Goal: Information Seeking & Learning: Learn about a topic

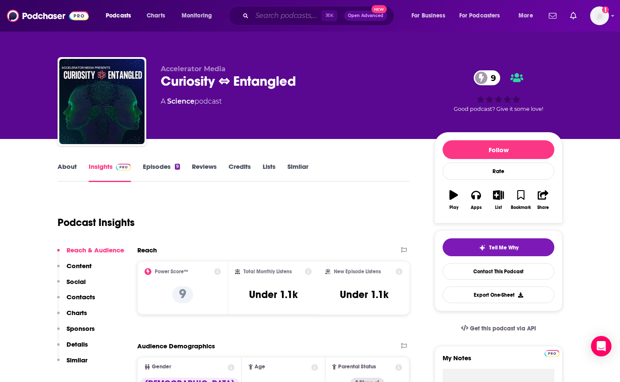
click at [290, 18] on input "Search podcasts, credits, & more..." at bounding box center [287, 16] width 70 height 14
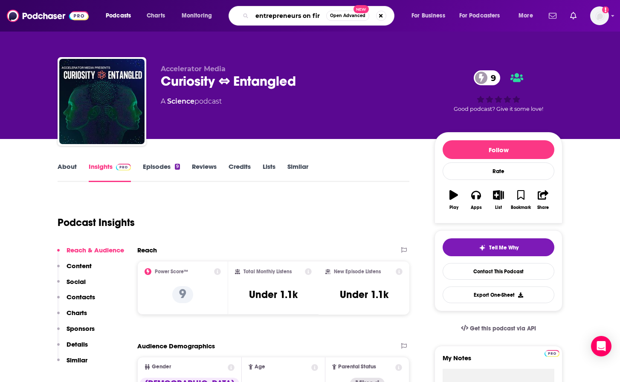
type input "entrepreneurs on fire"
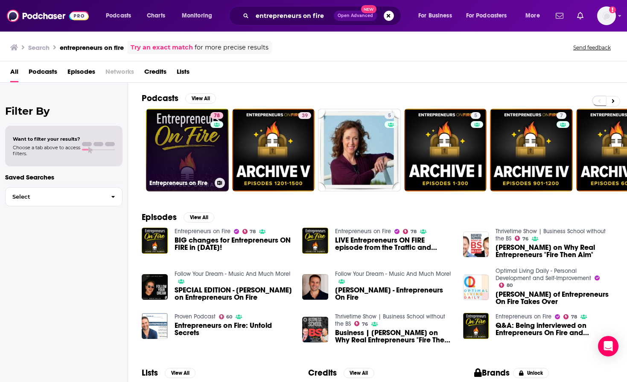
click at [173, 134] on link "78 Entrepreneurs on Fire" at bounding box center [187, 150] width 83 height 83
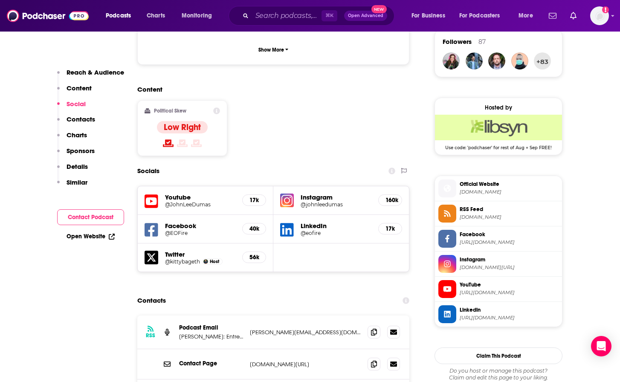
scroll to position [668, 0]
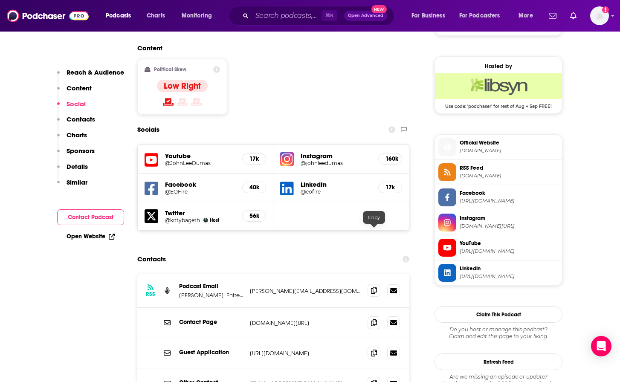
click at [373, 287] on icon at bounding box center [374, 290] width 6 height 7
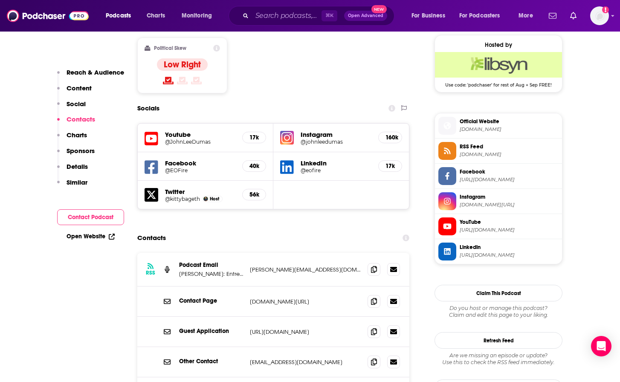
scroll to position [730, 0]
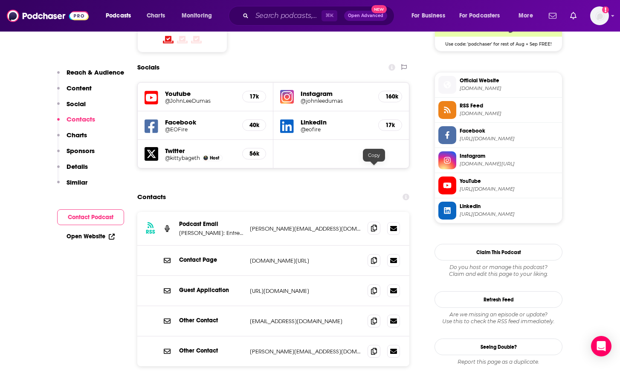
click at [369, 222] on span at bounding box center [374, 228] width 13 height 13
click at [279, 12] on input "Search podcasts, credits, & more..." at bounding box center [287, 16] width 70 height 14
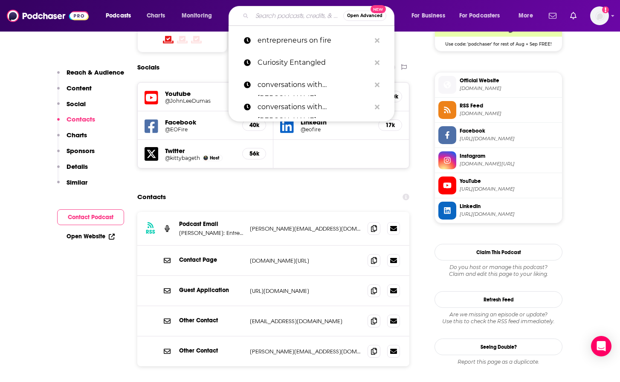
paste input "HBR IdeaCast"
type input "HBR IdeaCast"
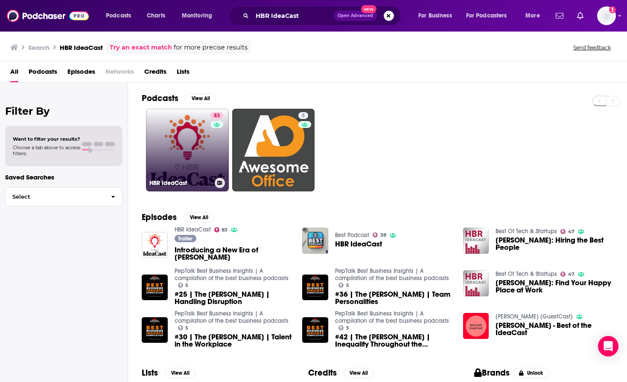
click at [182, 165] on link "83 [PERSON_NAME]" at bounding box center [187, 150] width 83 height 83
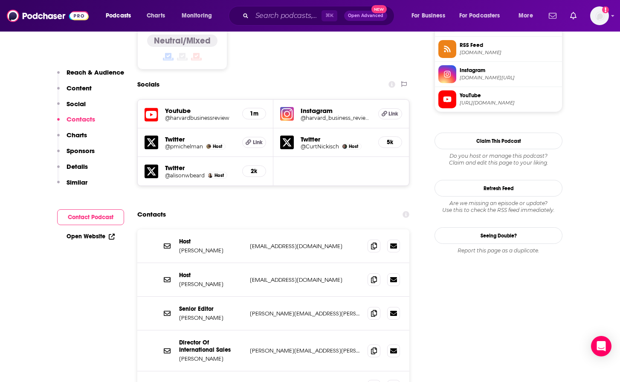
scroll to position [728, 0]
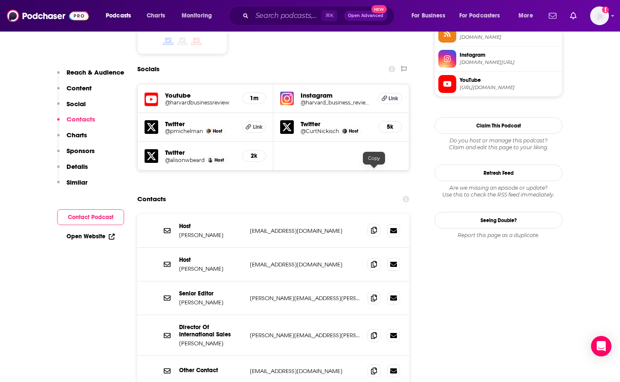
click at [378, 224] on span at bounding box center [374, 230] width 13 height 13
click at [375, 261] on icon at bounding box center [374, 264] width 6 height 7
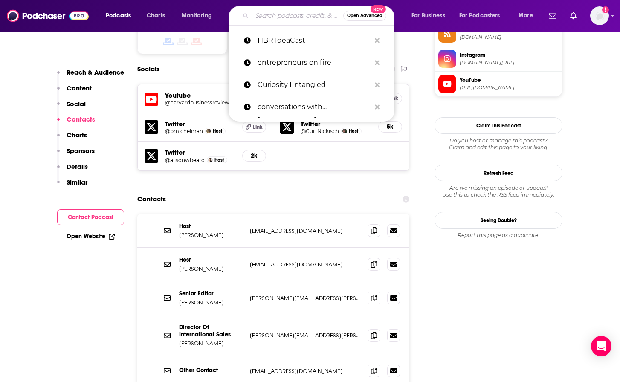
click at [265, 18] on input "Search podcasts, credits, & more..." at bounding box center [297, 16] width 91 height 14
paste input "The Foundr Podcast with [PERSON_NAME]"
type input "The Foundr Podcast with [PERSON_NAME]"
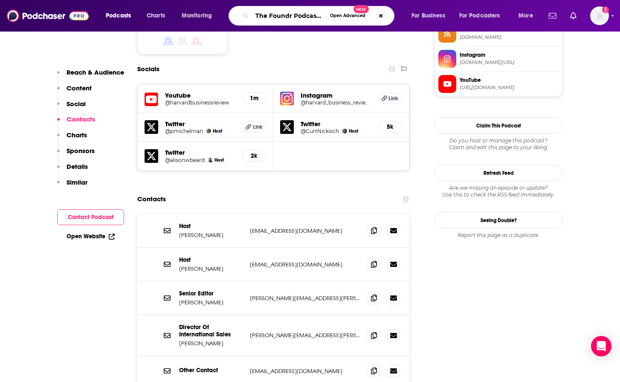
scroll to position [0, 55]
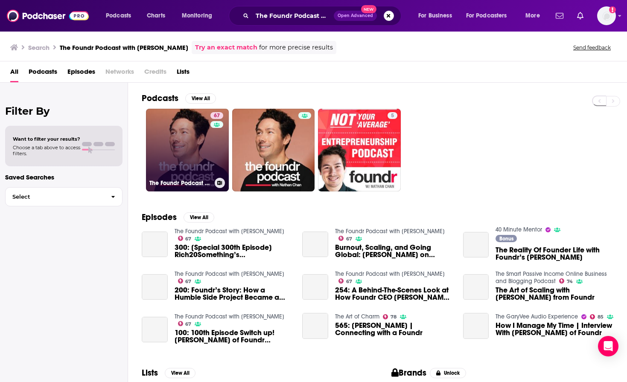
click at [186, 146] on link "67 The Foundr Podcast with [PERSON_NAME]" at bounding box center [187, 150] width 83 height 83
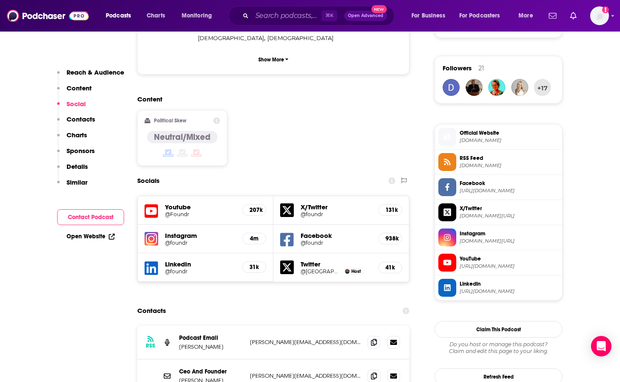
scroll to position [665, 0]
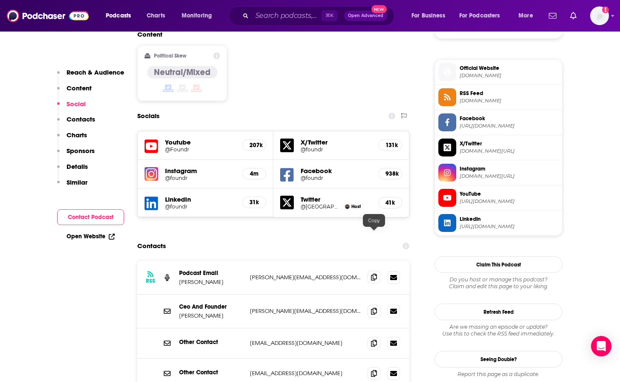
click at [373, 274] on icon at bounding box center [374, 277] width 6 height 7
click at [282, 15] on input "Search podcasts, credits, & more..." at bounding box center [287, 16] width 70 height 14
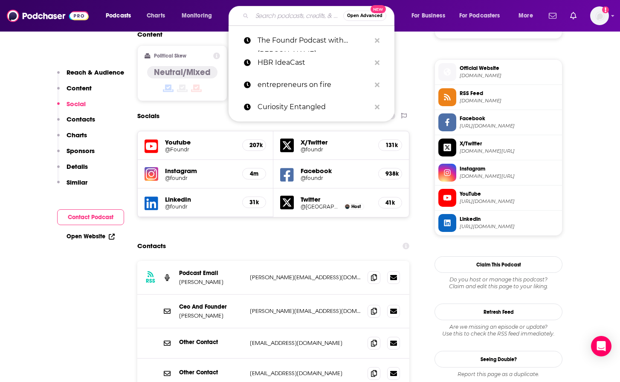
paste input "EntreLeadership Podcast"
type input "EntreLeadership Podcast"
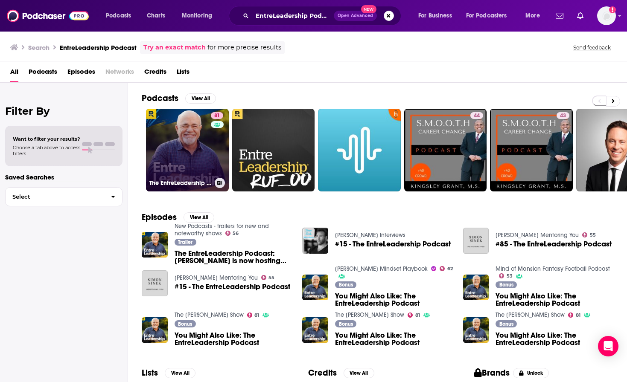
click at [157, 133] on link "81 The EntreLeadership Podcast" at bounding box center [187, 150] width 83 height 83
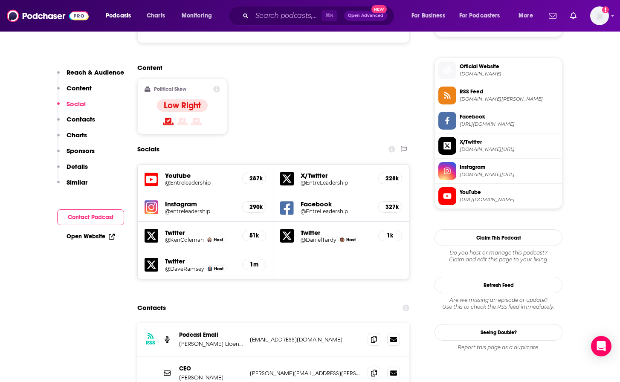
scroll to position [708, 0]
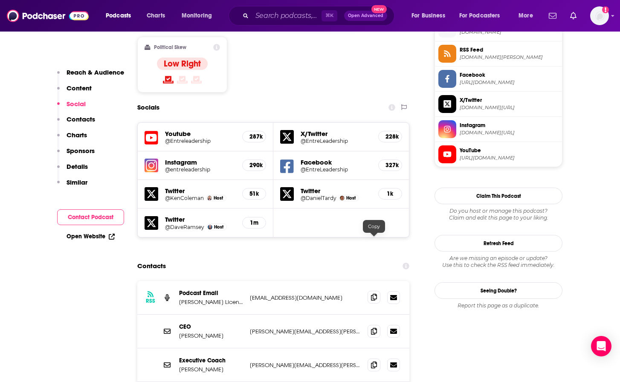
click at [373, 294] on icon at bounding box center [374, 297] width 6 height 7
click at [372, 294] on icon at bounding box center [374, 297] width 6 height 7
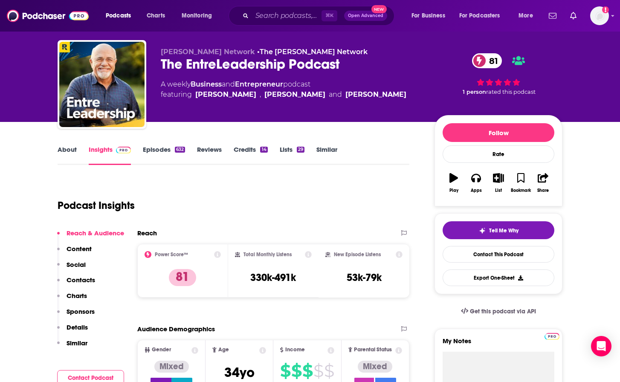
scroll to position [0, 0]
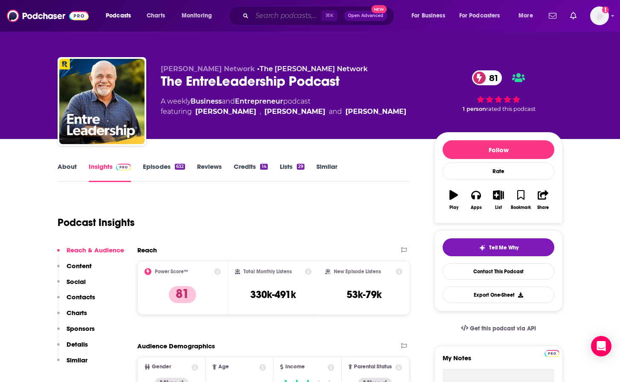
click at [267, 20] on input "Search podcasts, credits, & more..." at bounding box center [287, 16] width 70 height 14
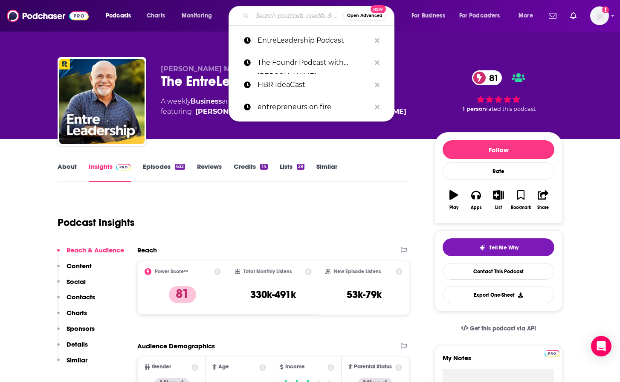
paste input "Marketing [DATE] with [PERSON_NAME]"
type input "Marketing [DATE] with [PERSON_NAME]"
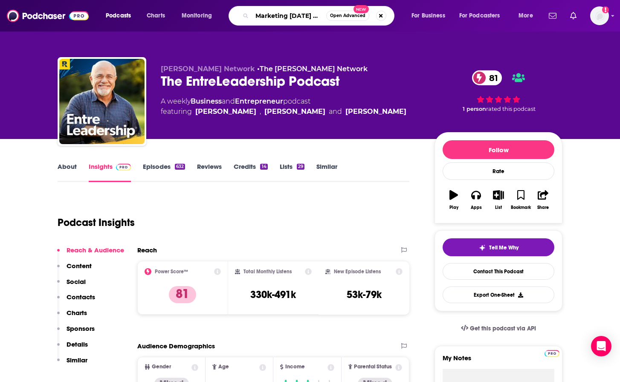
scroll to position [0, 33]
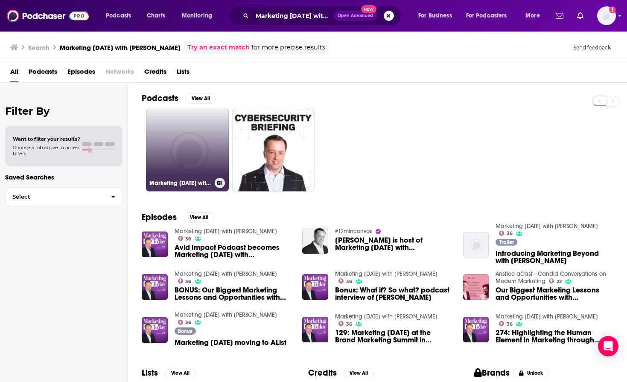
click at [185, 155] on link "Marketing [DATE] with [PERSON_NAME] on GigaDial Public" at bounding box center [187, 150] width 83 height 83
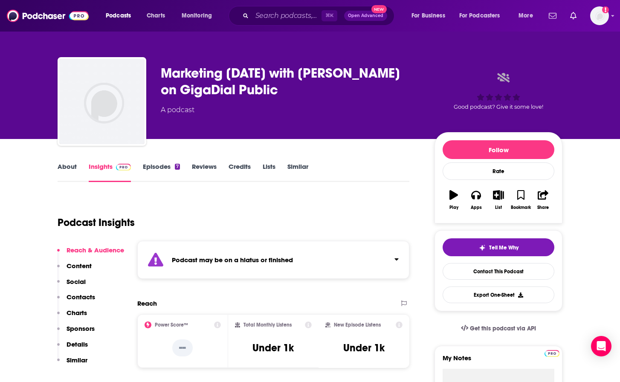
click at [158, 172] on link "Episodes 7" at bounding box center [161, 173] width 37 height 20
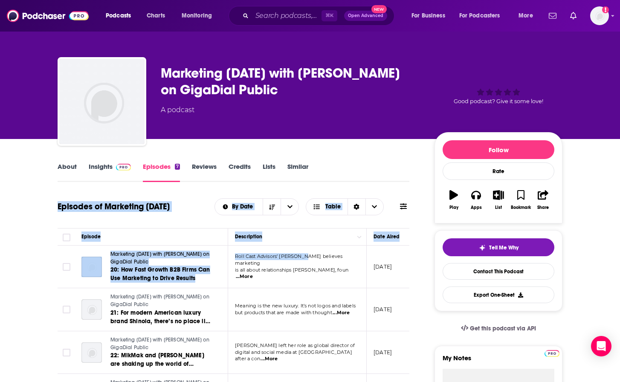
drag, startPoint x: 305, startPoint y: 266, endPoint x: 6, endPoint y: 184, distance: 309.7
click at [273, 17] on input "Search podcasts, credits, & more..." at bounding box center [287, 16] width 70 height 14
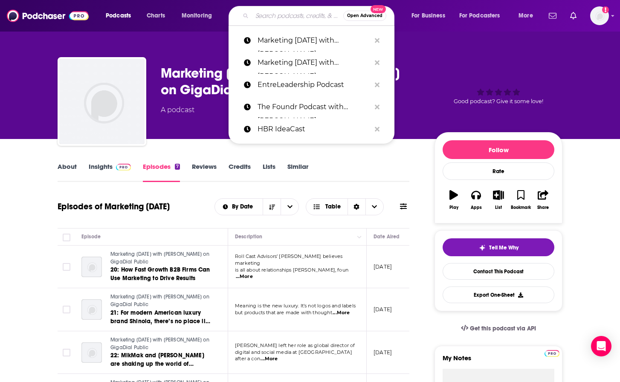
paste input "ocko Podcast"
type input "ocko Podcast"
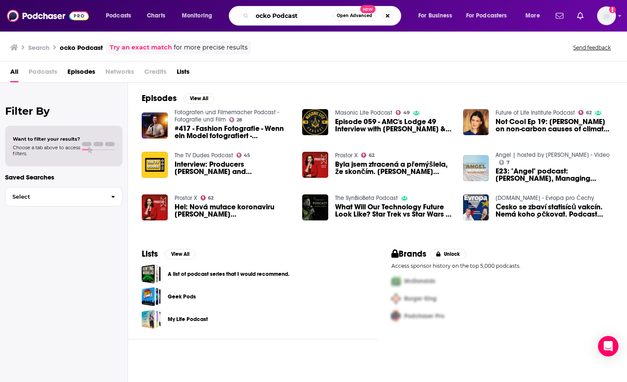
click at [256, 17] on input "ocko Podcast" at bounding box center [292, 16] width 81 height 14
type input "jocko Podcast"
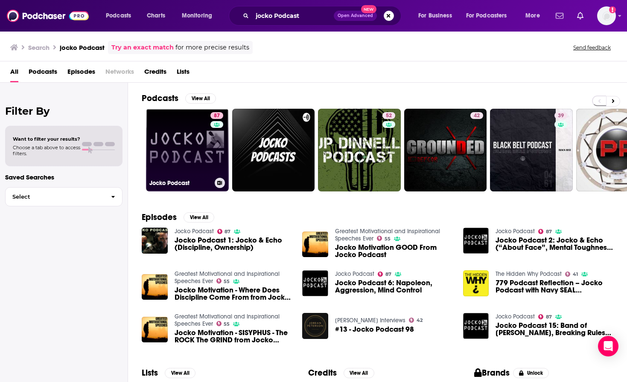
click at [210, 151] on div "87" at bounding box center [217, 145] width 15 height 66
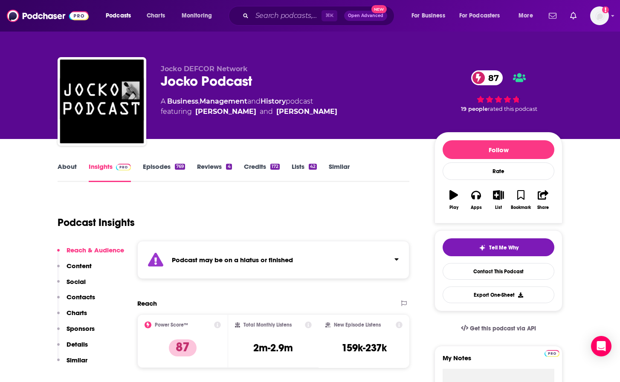
click at [163, 166] on link "Episodes 769" at bounding box center [164, 173] width 42 height 20
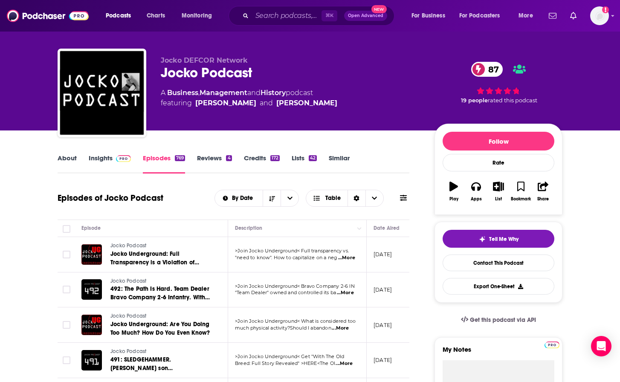
scroll to position [11, 0]
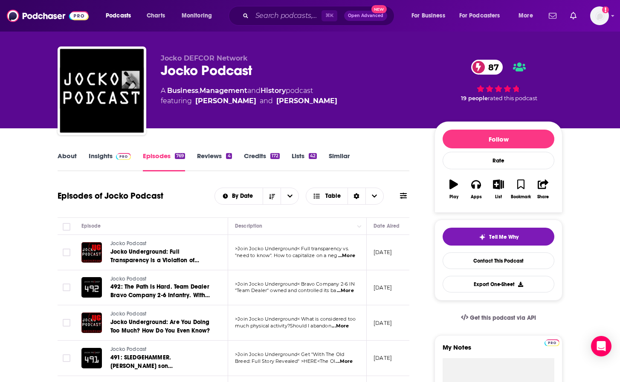
click at [102, 154] on link "Insights" at bounding box center [110, 162] width 42 height 20
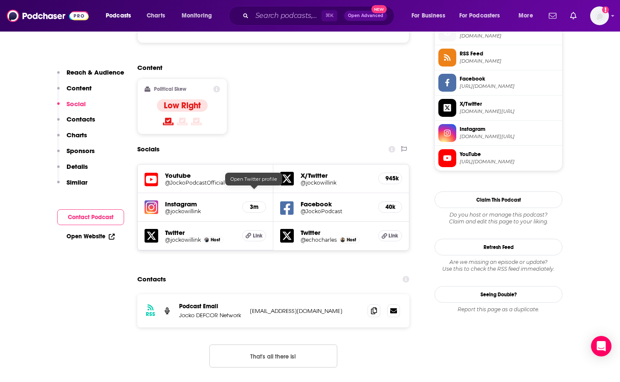
scroll to position [749, 0]
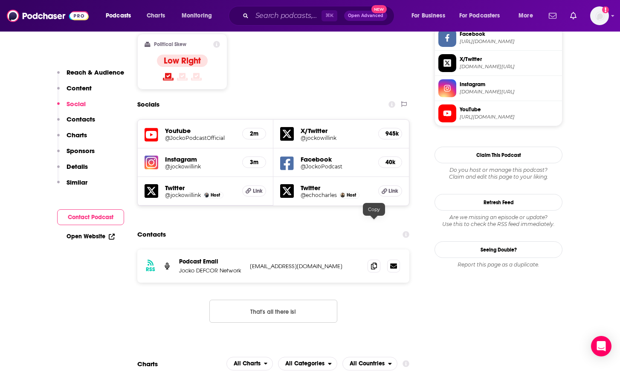
click at [366, 250] on div "RSS Podcast Email Jocko DEFCOR Network [EMAIL_ADDRESS][DOMAIN_NAME] [EMAIL_ADDR…" at bounding box center [273, 266] width 272 height 33
click at [374, 262] on icon at bounding box center [374, 265] width 6 height 7
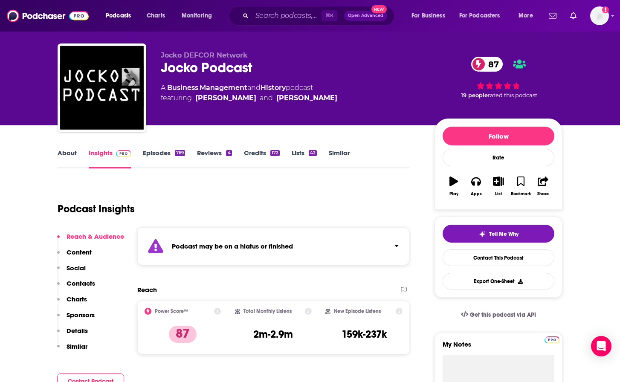
scroll to position [0, 0]
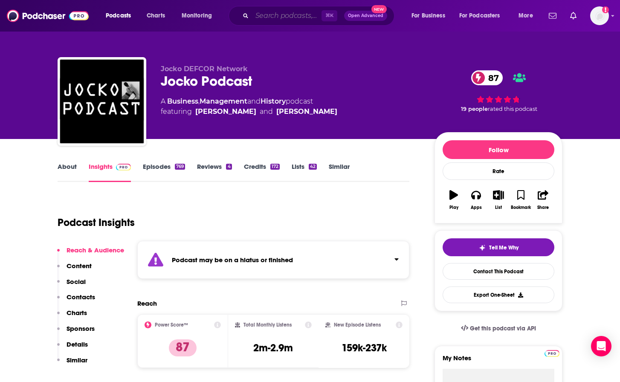
click at [264, 19] on input "Search podcasts, credits, & more..." at bounding box center [287, 16] width 70 height 14
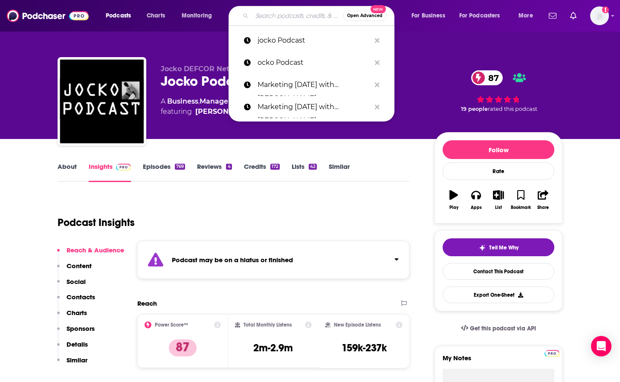
paste input "Problem Solvers"
type input "Problem Solvers"
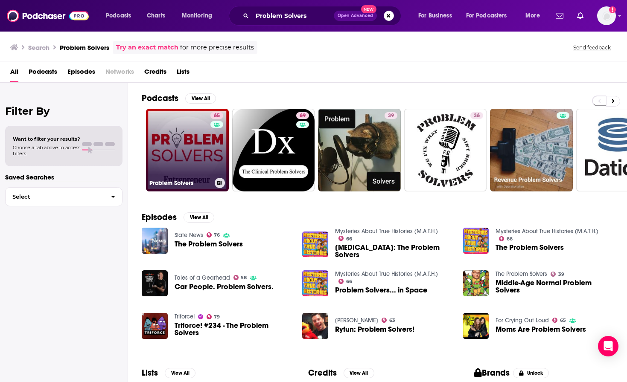
click at [189, 157] on link "65 Problem Solvers" at bounding box center [187, 150] width 83 height 83
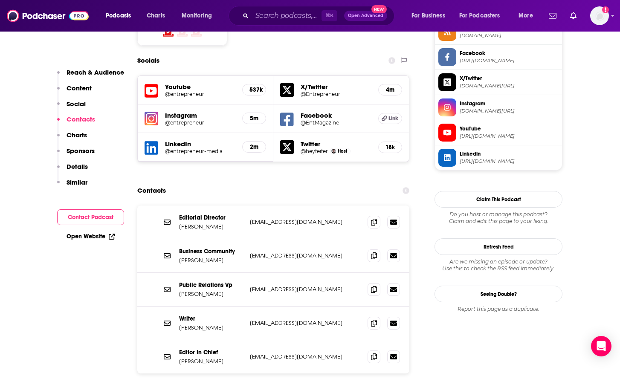
scroll to position [732, 0]
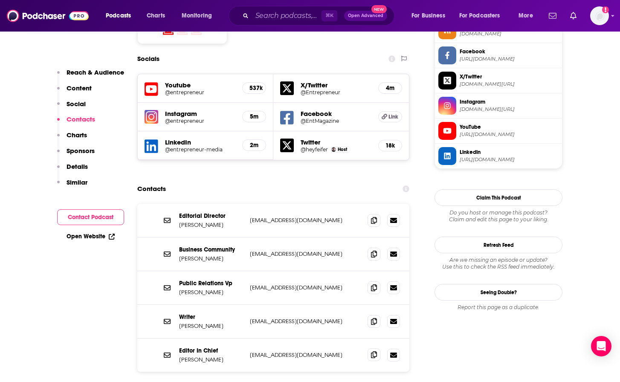
click at [369, 349] on span at bounding box center [374, 355] width 13 height 13
click at [288, 16] on input "Search podcasts, credits, & more..." at bounding box center [287, 16] width 70 height 14
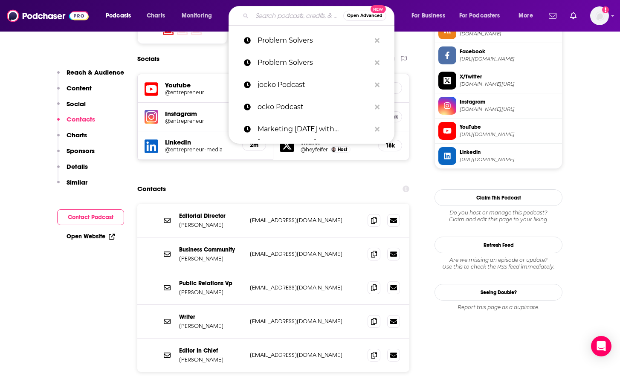
paste input "Marketing Week"
type input "Marketing Week"
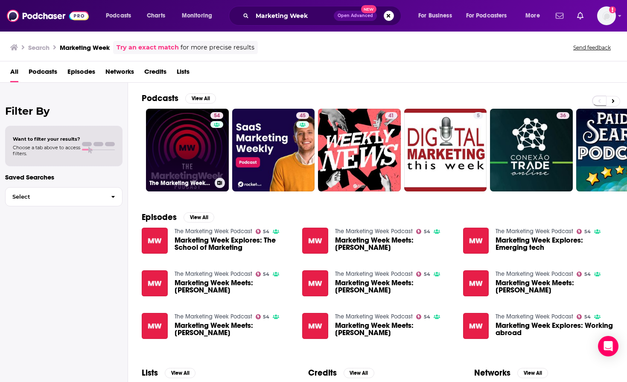
click at [208, 158] on link "54 The Marketing Week Podcast" at bounding box center [187, 150] width 83 height 83
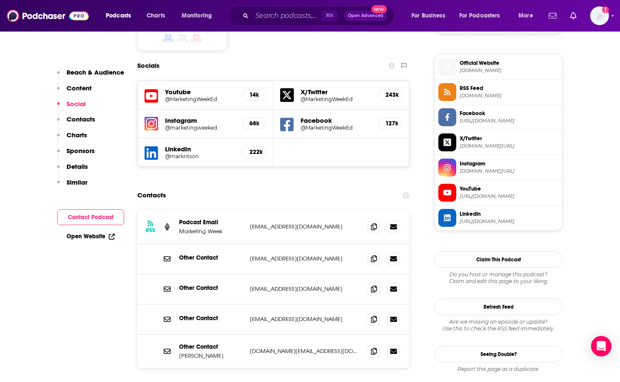
scroll to position [776, 0]
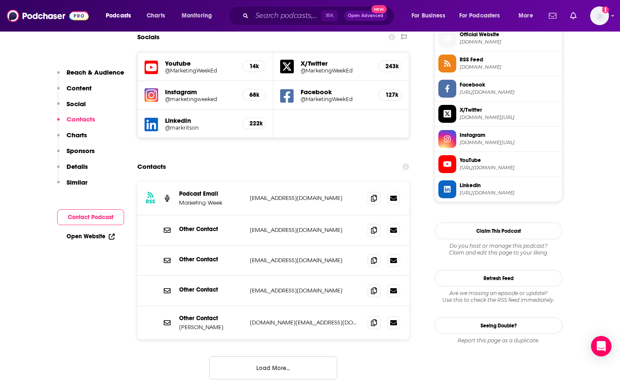
click at [256, 345] on div "RSS Podcast Email Marketing Week [EMAIL_ADDRESS][DOMAIN_NAME] [EMAIL_ADDRESS][D…" at bounding box center [273, 288] width 272 height 212
click at [254, 357] on button "Load More..." at bounding box center [273, 368] width 128 height 23
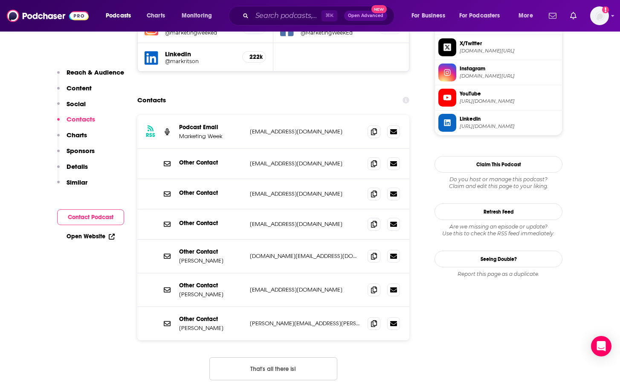
scroll to position [860, 0]
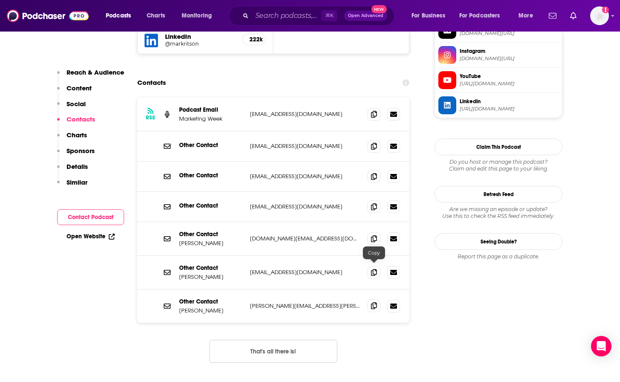
click at [375, 302] on icon at bounding box center [374, 305] width 6 height 7
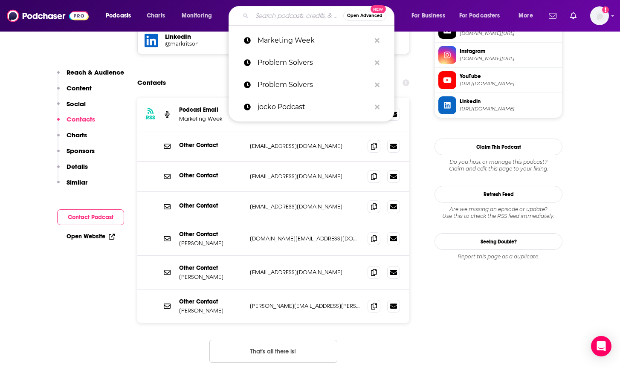
click at [275, 16] on input "Search podcasts, credits, & more..." at bounding box center [297, 16] width 91 height 14
paste input "Mindful Marketing Podcast"
type input "Mindful Marketing Podcast"
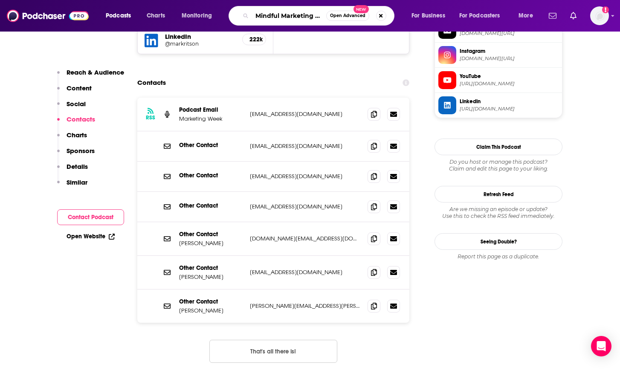
scroll to position [0, 20]
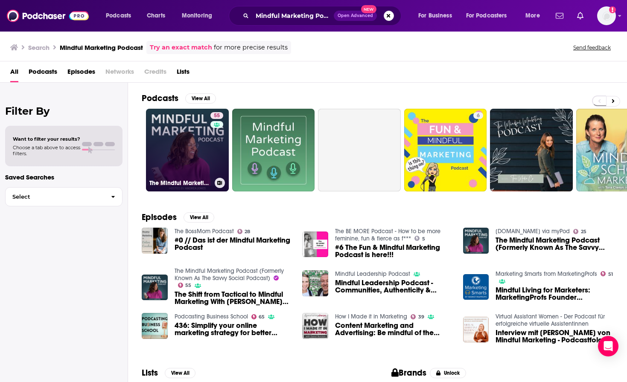
click at [171, 142] on link "55 The Mindful Marketing Podcast (Formerly Known As The Savvy Social Podcast)" at bounding box center [187, 150] width 83 height 83
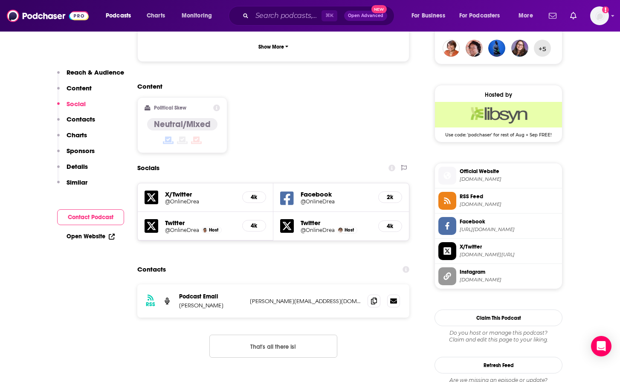
scroll to position [709, 0]
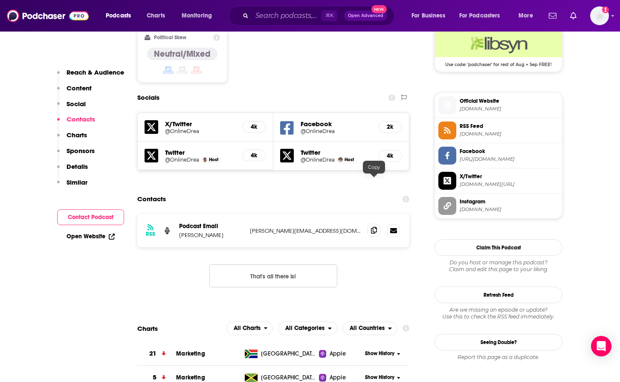
click at [373, 224] on span at bounding box center [374, 230] width 13 height 13
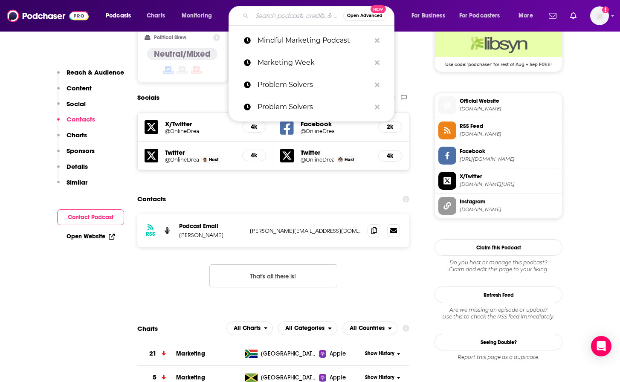
click at [269, 14] on input "Search podcasts, credits, & more..." at bounding box center [297, 16] width 91 height 14
paste input "Brands On Brands"
type input "Brands On Brands"
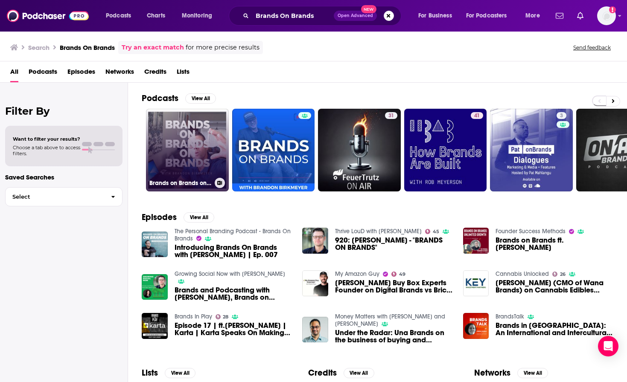
click at [188, 162] on link "Brands on Brands on Brands" at bounding box center [187, 150] width 83 height 83
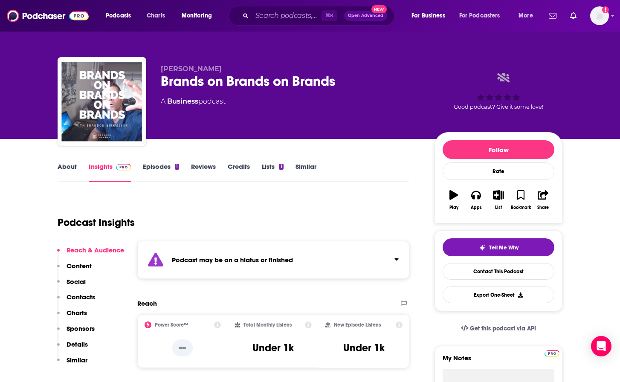
click at [150, 171] on link "Episodes 1" at bounding box center [161, 173] width 36 height 20
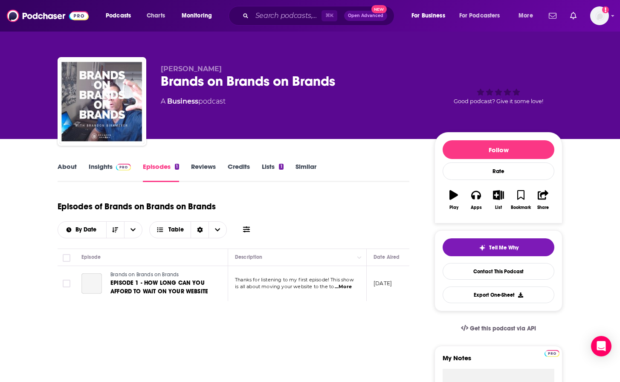
click at [93, 170] on link "Insights" at bounding box center [110, 173] width 42 height 20
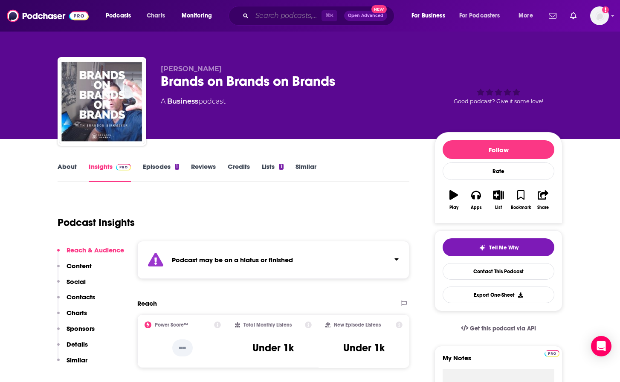
click at [277, 17] on input "Search podcasts, credits, & more..." at bounding box center [287, 16] width 70 height 14
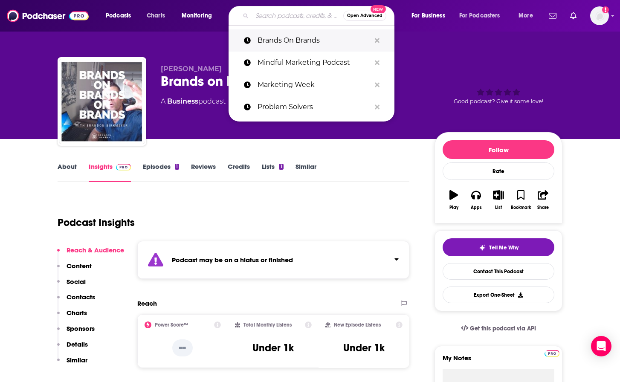
click at [281, 41] on p "Brands On Brands" at bounding box center [314, 40] width 113 height 22
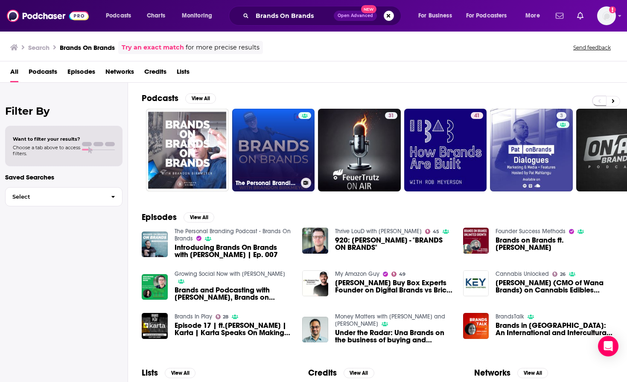
click at [292, 148] on link "The Personal Branding Podcast - Brands On Brands" at bounding box center [273, 150] width 83 height 83
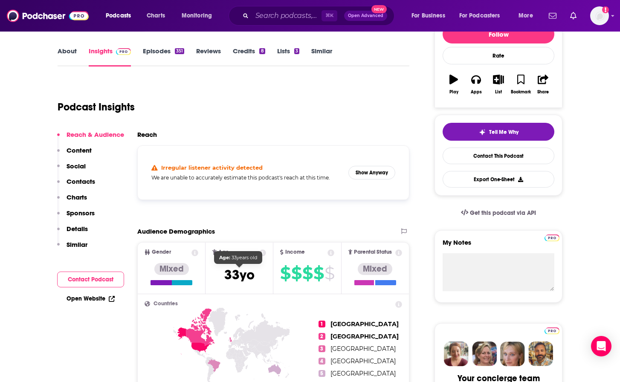
scroll to position [78, 0]
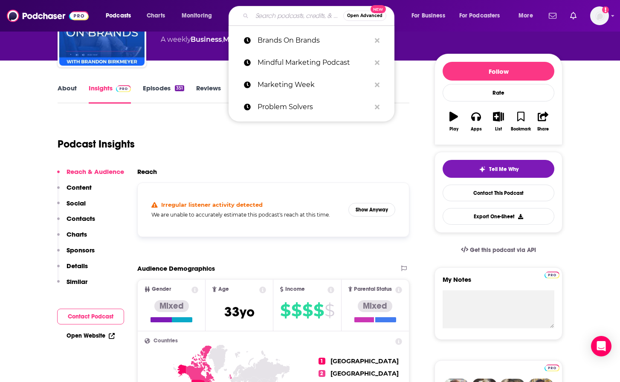
click at [254, 15] on input "Search podcasts, credits, & more..." at bounding box center [297, 16] width 91 height 14
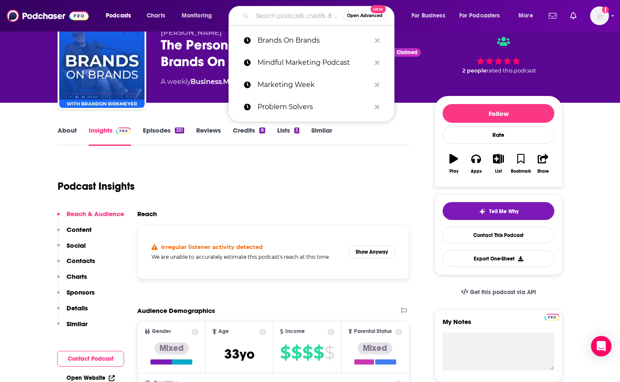
scroll to position [0, 0]
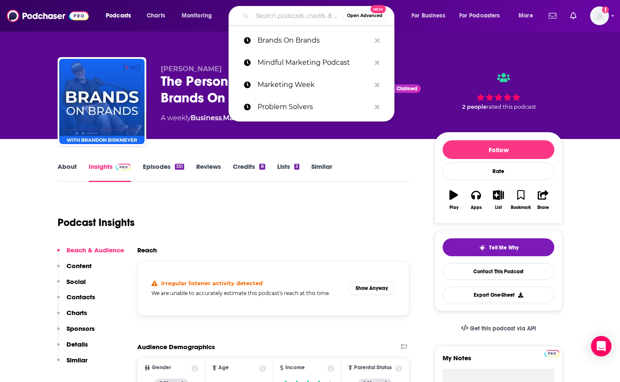
paste input "The Personal Branding Podcast"
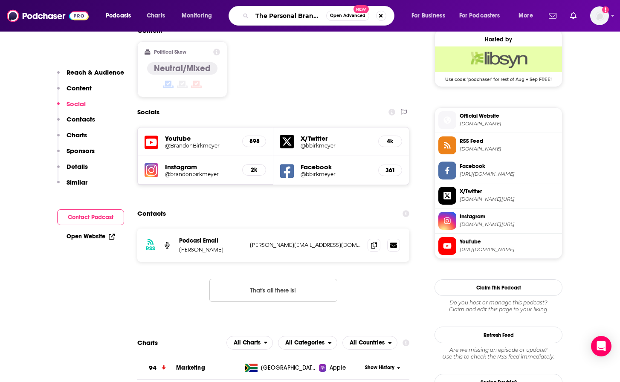
click at [312, 13] on input "The Personal Branding Podcast" at bounding box center [289, 16] width 74 height 14
paste input "\"
type input "The Personal Branding Podcast"
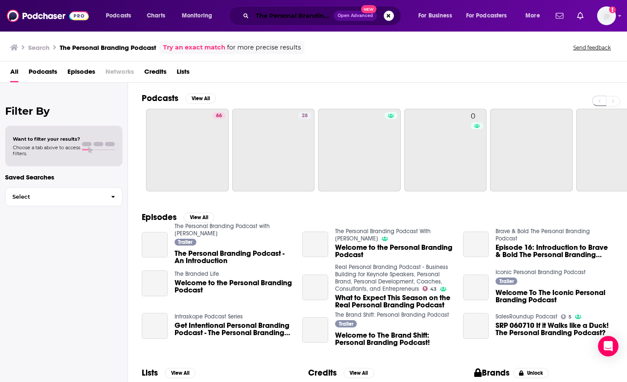
click at [283, 18] on input "The Personal Branding Podcast" at bounding box center [292, 16] width 81 height 14
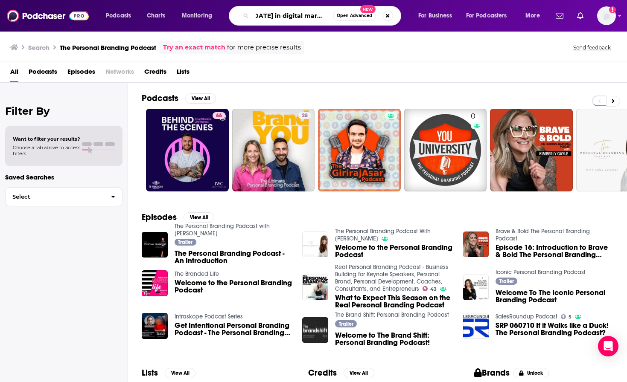
scroll to position [0, 9]
type input "[DATE] in digital marketing"
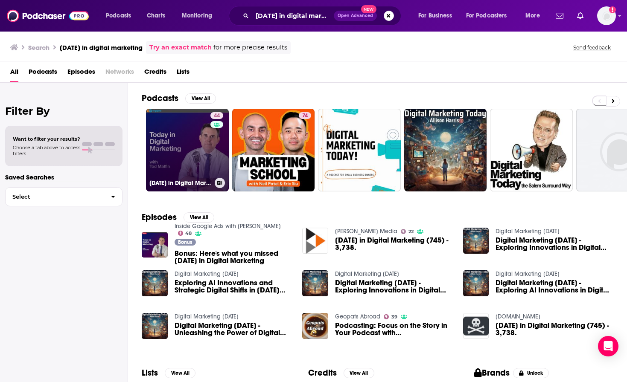
click at [200, 133] on link "44 [DATE] in Digital Marketing" at bounding box center [187, 150] width 83 height 83
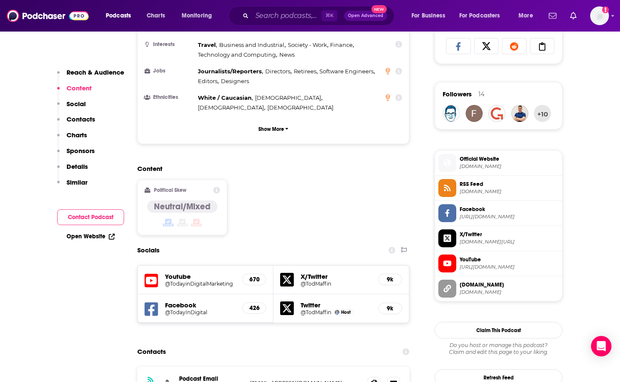
scroll to position [704, 0]
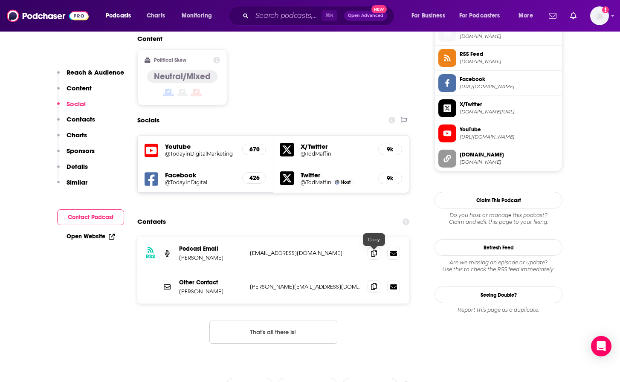
click at [377, 283] on icon at bounding box center [374, 286] width 6 height 7
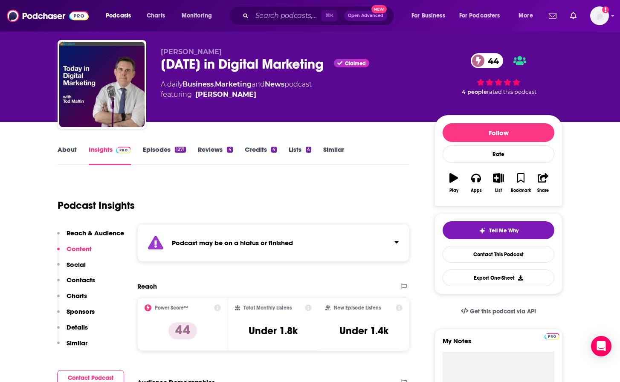
scroll to position [0, 0]
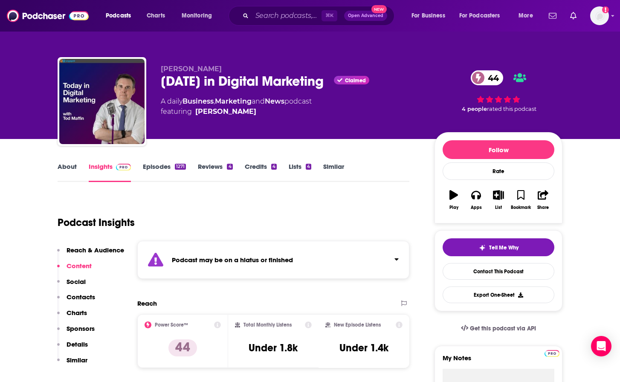
click at [160, 174] on link "Episodes 1271" at bounding box center [164, 173] width 43 height 20
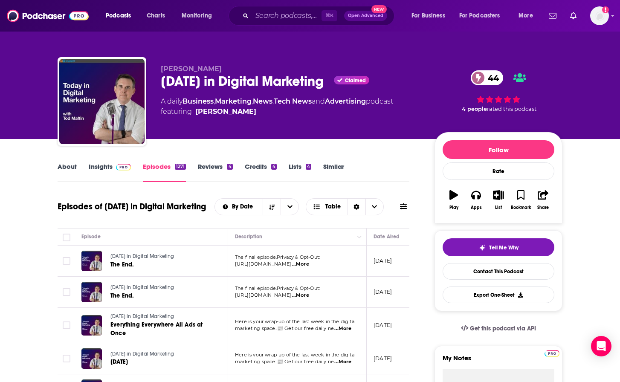
click at [106, 169] on link "Insights" at bounding box center [110, 173] width 42 height 20
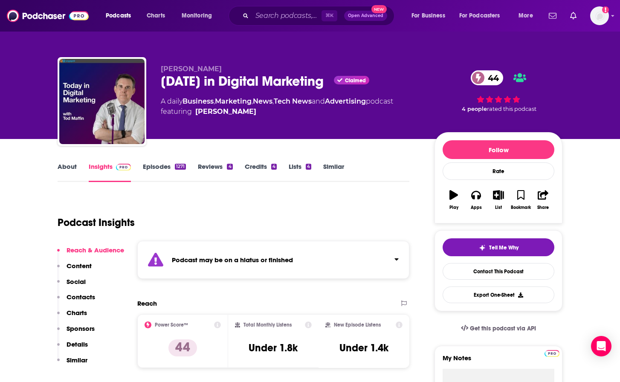
click at [157, 169] on link "Episodes 1271" at bounding box center [164, 173] width 43 height 20
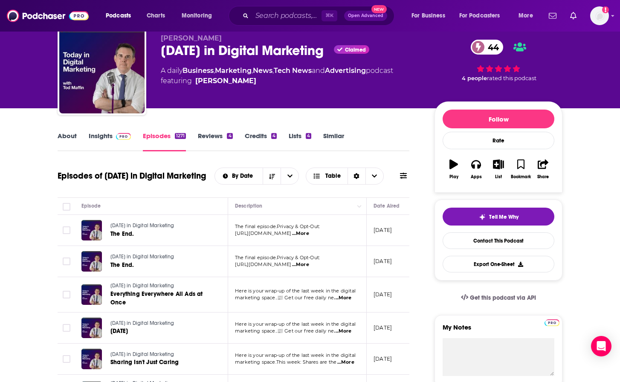
scroll to position [38, 0]
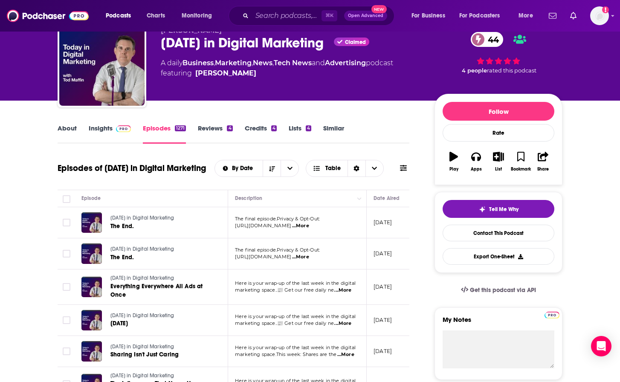
click at [308, 258] on span "...More" at bounding box center [300, 257] width 17 height 7
click at [196, 224] on link "The End." at bounding box center [161, 226] width 102 height 9
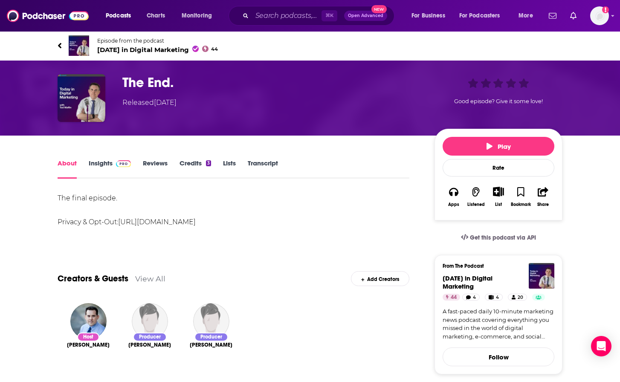
click at [64, 166] on link "About" at bounding box center [67, 169] width 19 height 20
click at [109, 161] on link "Insights" at bounding box center [110, 169] width 42 height 20
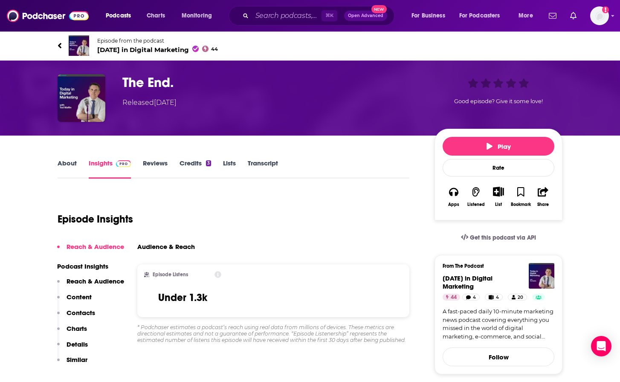
click at [75, 161] on link "About" at bounding box center [67, 169] width 19 height 20
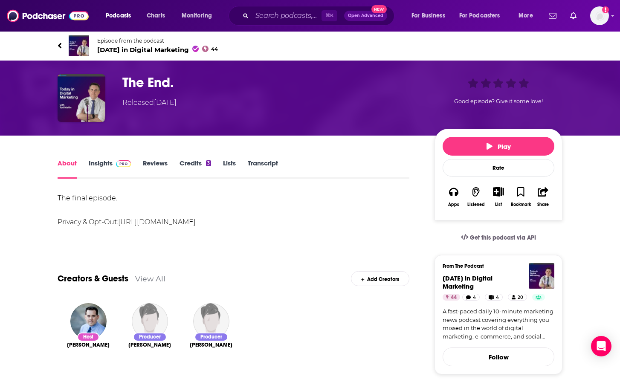
click at [156, 79] on h1 "The End." at bounding box center [271, 82] width 299 height 17
click at [47, 44] on div "Episode from the podcast [DATE] in Digital Marketing 44" at bounding box center [310, 46] width 546 height 34
drag, startPoint x: 56, startPoint y: 44, endPoint x: 63, endPoint y: 45, distance: 7.3
click at [57, 44] on div "Episode from the podcast [DATE] in Digital Marketing 44" at bounding box center [310, 46] width 518 height 34
click at [106, 50] on span "[DATE] in Digital Marketing 44" at bounding box center [157, 50] width 121 height 8
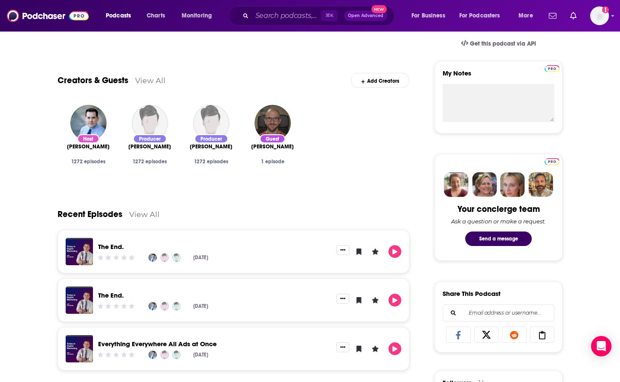
scroll to position [290, 0]
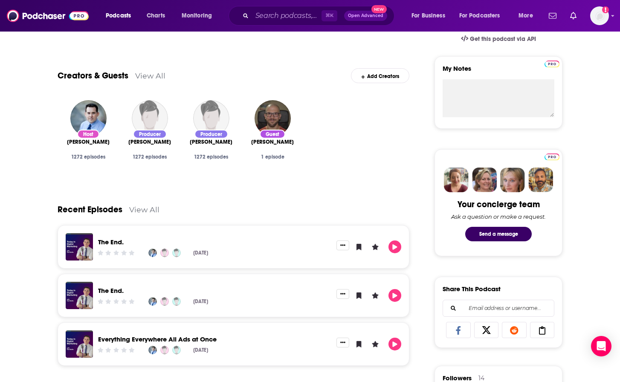
click at [117, 240] on link "The End." at bounding box center [111, 242] width 26 height 8
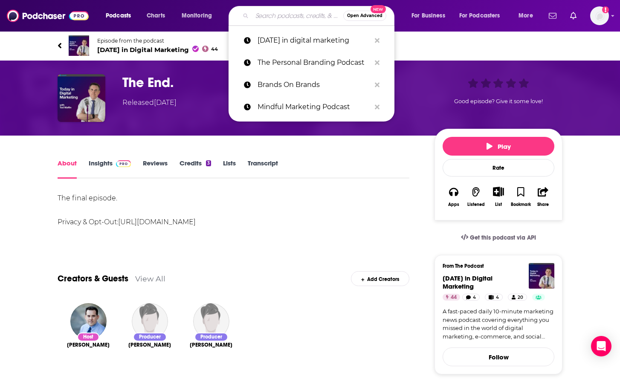
click at [257, 20] on input "Search podcasts, credits, & more..." at bounding box center [297, 16] width 91 height 14
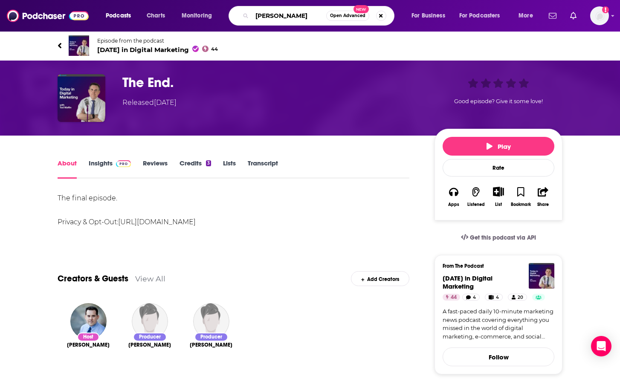
type input "[PERSON_NAME]"
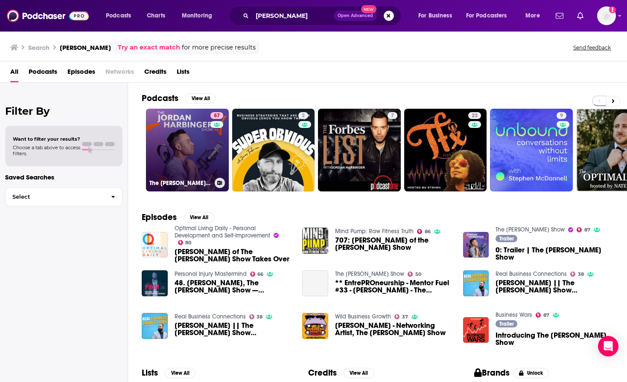
click at [190, 160] on link "87 The [PERSON_NAME] Show" at bounding box center [187, 150] width 83 height 83
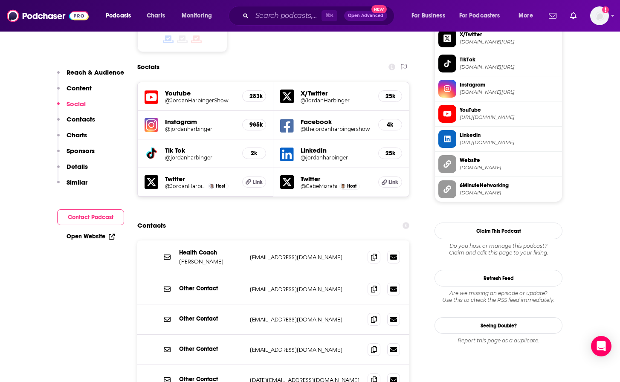
scroll to position [775, 0]
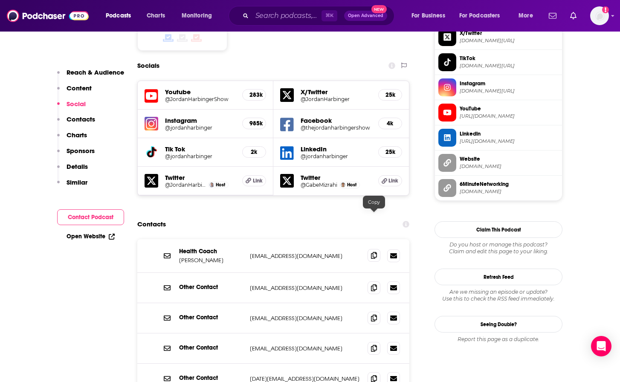
click at [378, 249] on span at bounding box center [374, 255] width 13 height 13
click at [268, 12] on input "Search podcasts, credits, & more..." at bounding box center [287, 16] width 70 height 14
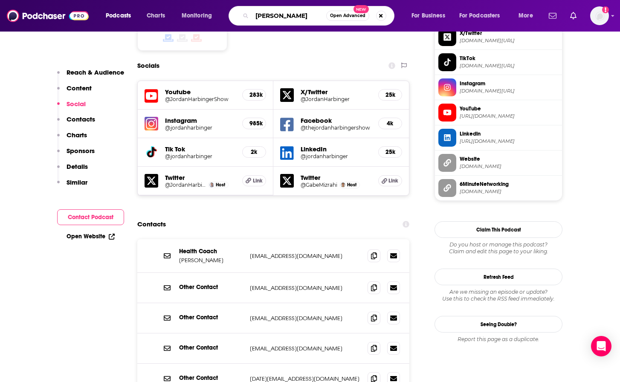
type input "[PERSON_NAME]"
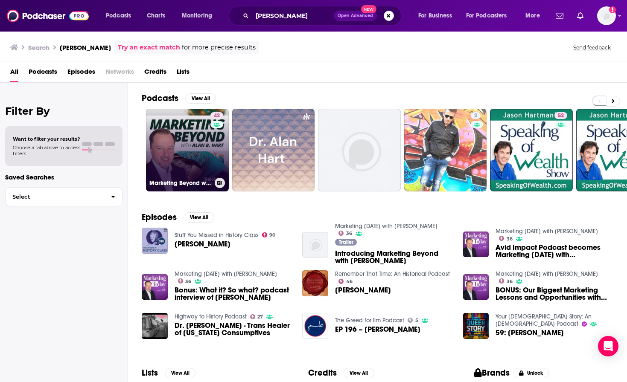
click at [188, 164] on link "42 Marketing Beyond with [PERSON_NAME]" at bounding box center [187, 150] width 83 height 83
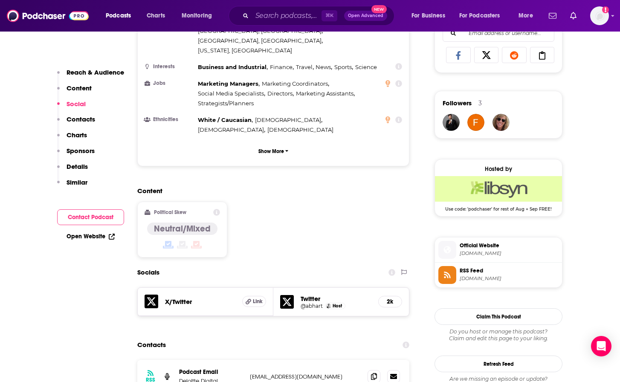
scroll to position [652, 0]
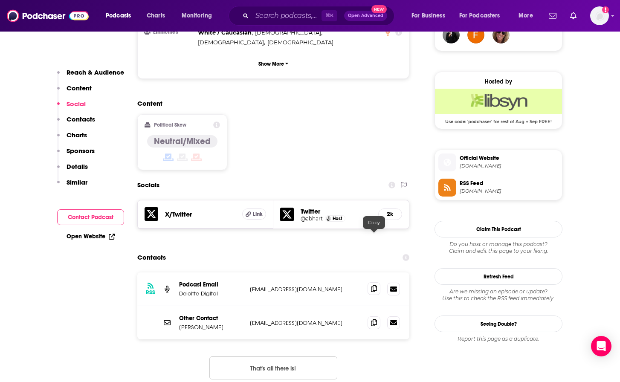
click at [373, 285] on icon at bounding box center [374, 288] width 6 height 7
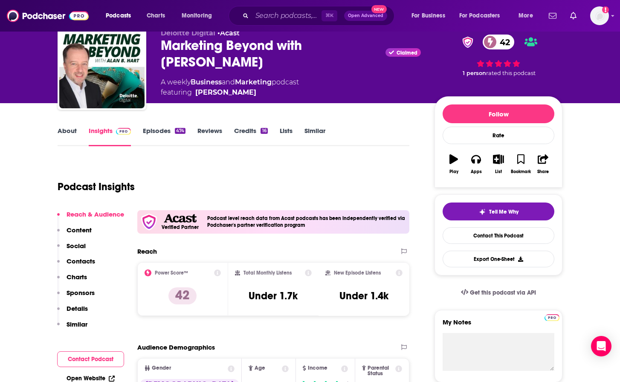
scroll to position [0, 0]
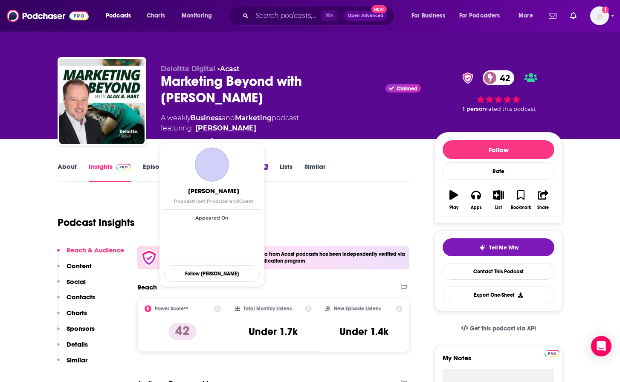
click at [222, 128] on link "[PERSON_NAME]" at bounding box center [225, 128] width 61 height 10
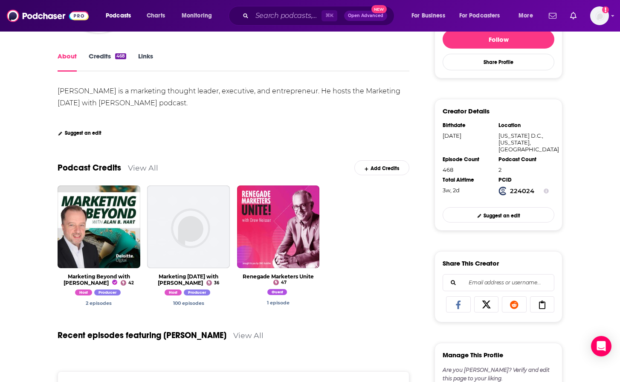
scroll to position [149, 0]
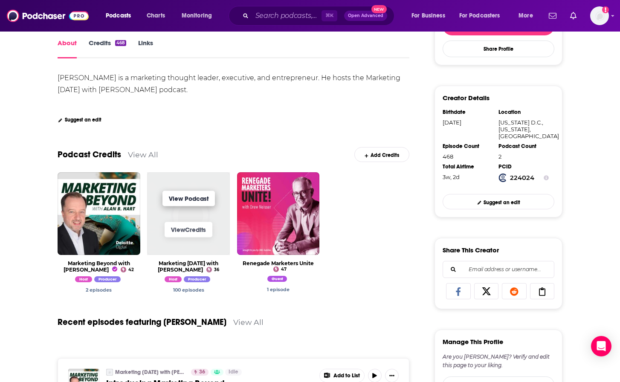
click at [208, 203] on link "View Podcast" at bounding box center [189, 198] width 52 height 15
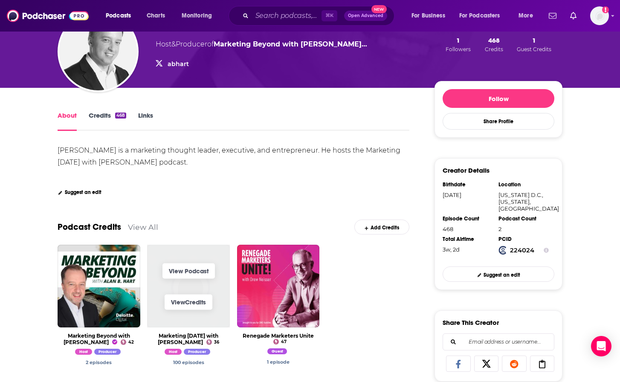
scroll to position [131, 0]
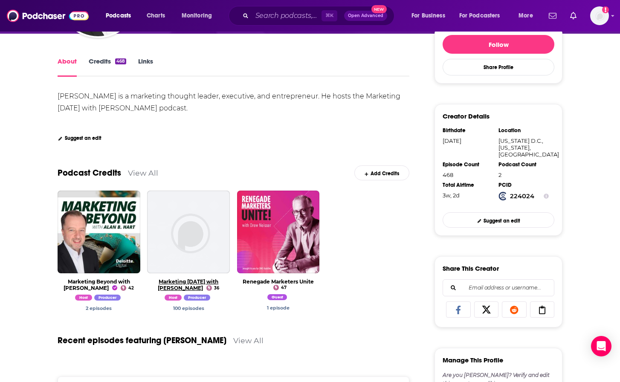
click at [168, 285] on link "Marketing [DATE] with [PERSON_NAME]" at bounding box center [188, 285] width 61 height 13
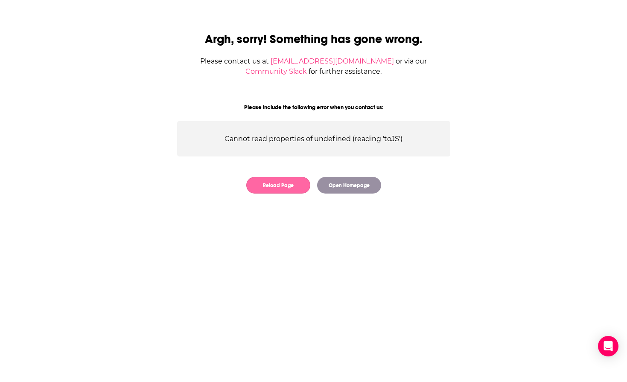
click at [258, 179] on button "Reload Page" at bounding box center [278, 185] width 64 height 17
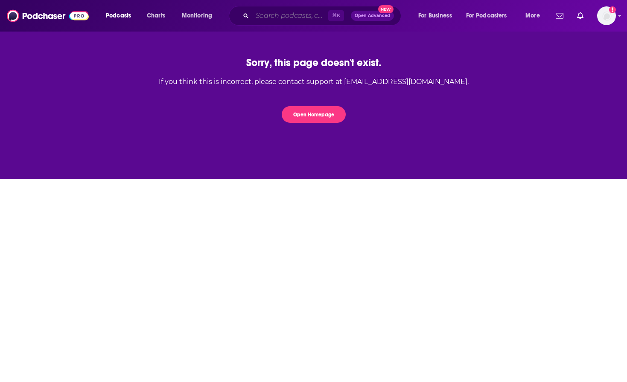
click at [268, 16] on input "Search podcasts, credits, & more..." at bounding box center [290, 16] width 76 height 14
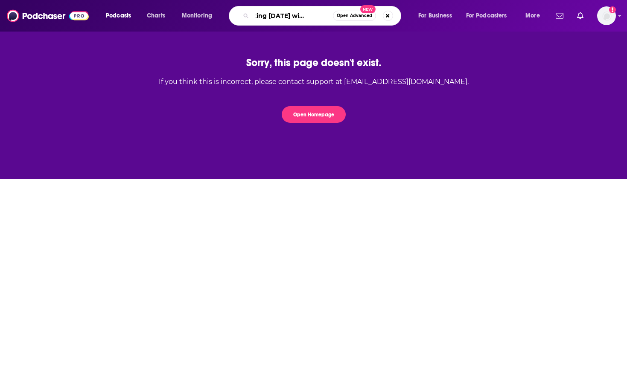
type input "marketing [DATE] with [PERSON_NAME]"
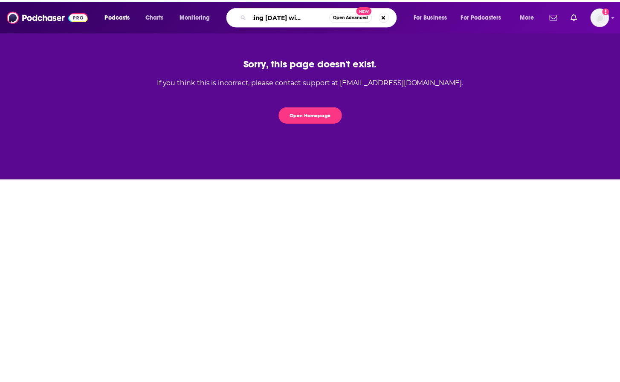
scroll to position [0, 25]
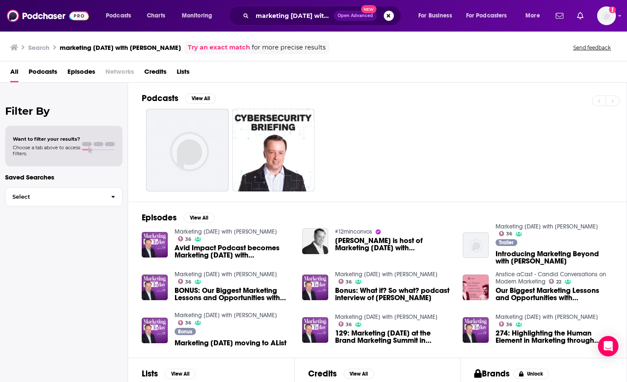
click at [202, 232] on link "Marketing [DATE] with [PERSON_NAME]" at bounding box center [225, 231] width 102 height 7
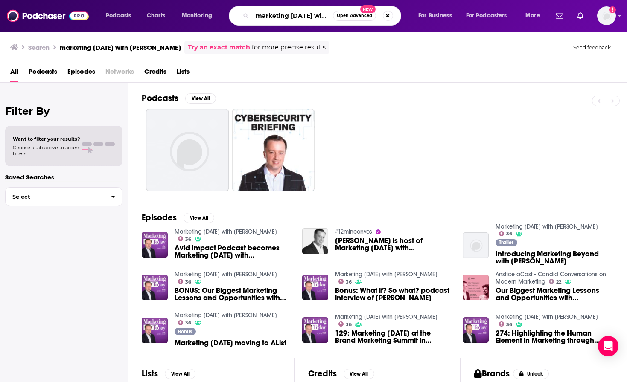
click at [275, 14] on input "marketing [DATE] with [PERSON_NAME]" at bounding box center [292, 16] width 81 height 14
type input "marketing week"
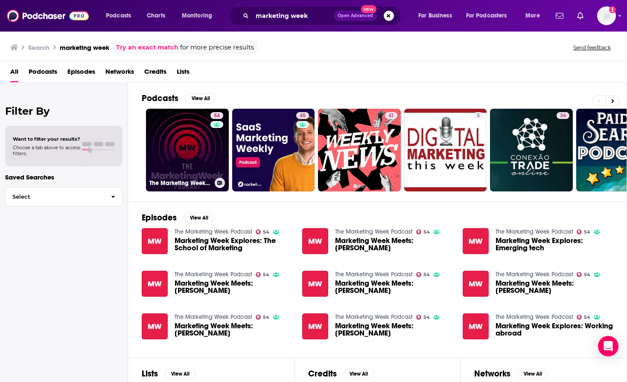
click at [181, 171] on link "54 The Marketing Week Podcast" at bounding box center [187, 150] width 83 height 83
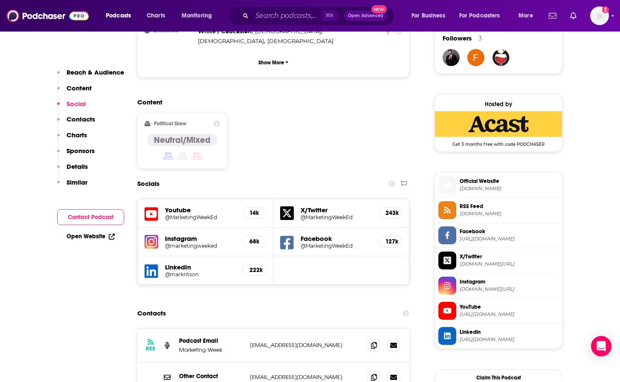
scroll to position [762, 0]
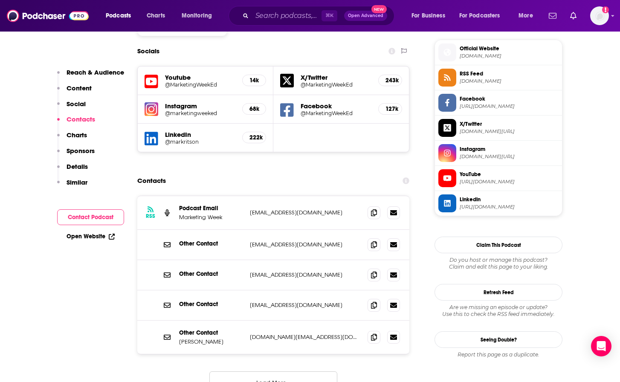
click at [269, 372] on button "Load More..." at bounding box center [273, 383] width 128 height 23
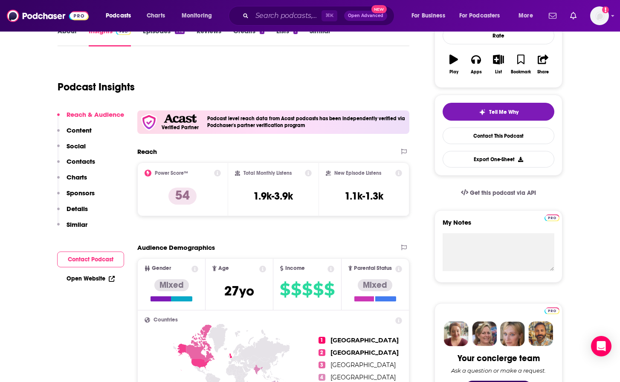
scroll to position [0, 0]
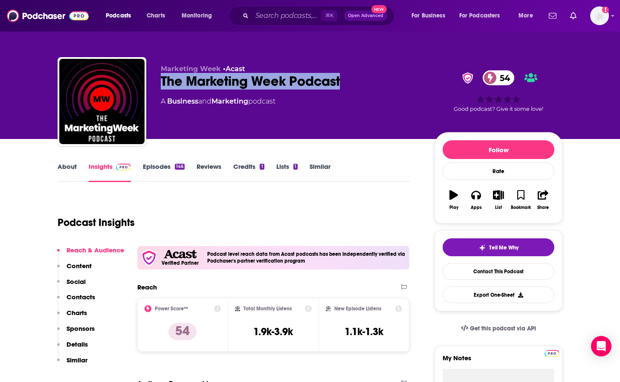
drag, startPoint x: 354, startPoint y: 74, endPoint x: 158, endPoint y: 86, distance: 196.2
click at [158, 86] on div "Marketing Week • Acast The Marketing Week Podcast 54 A Business and Marketing p…" at bounding box center [310, 103] width 505 height 92
copy h2 "The Marketing Week Podcast"
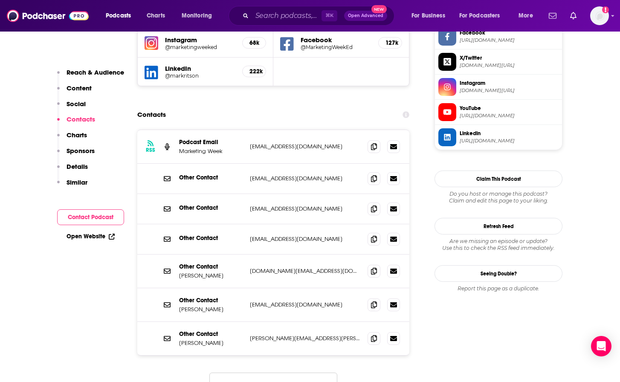
scroll to position [821, 0]
